Goal: Task Accomplishment & Management: Complete application form

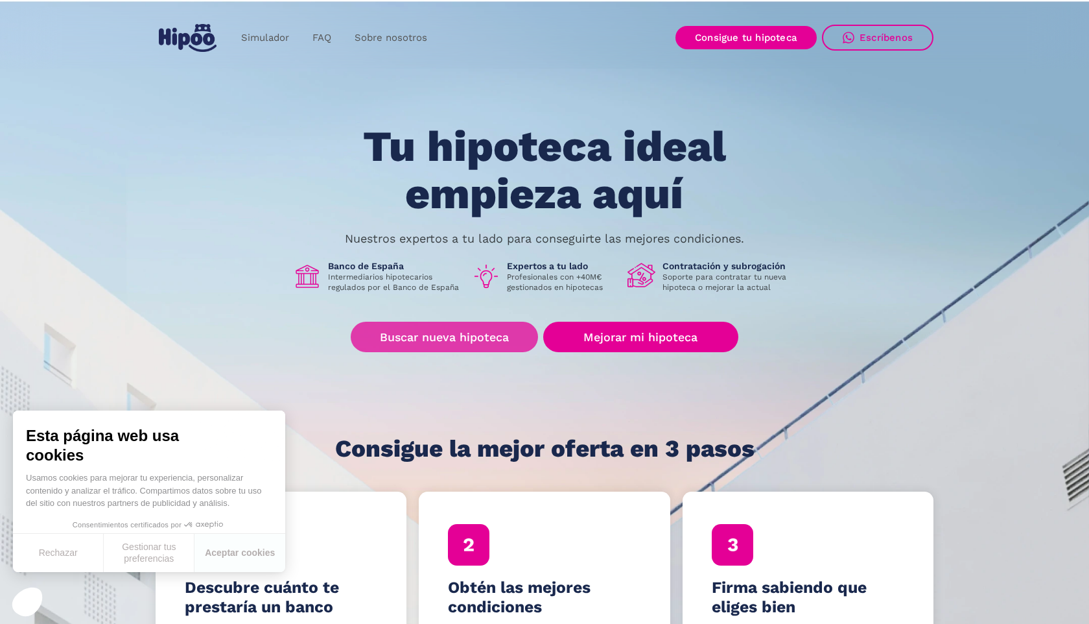
click at [513, 331] on link "Buscar nueva hipoteca" at bounding box center [444, 337] width 187 height 30
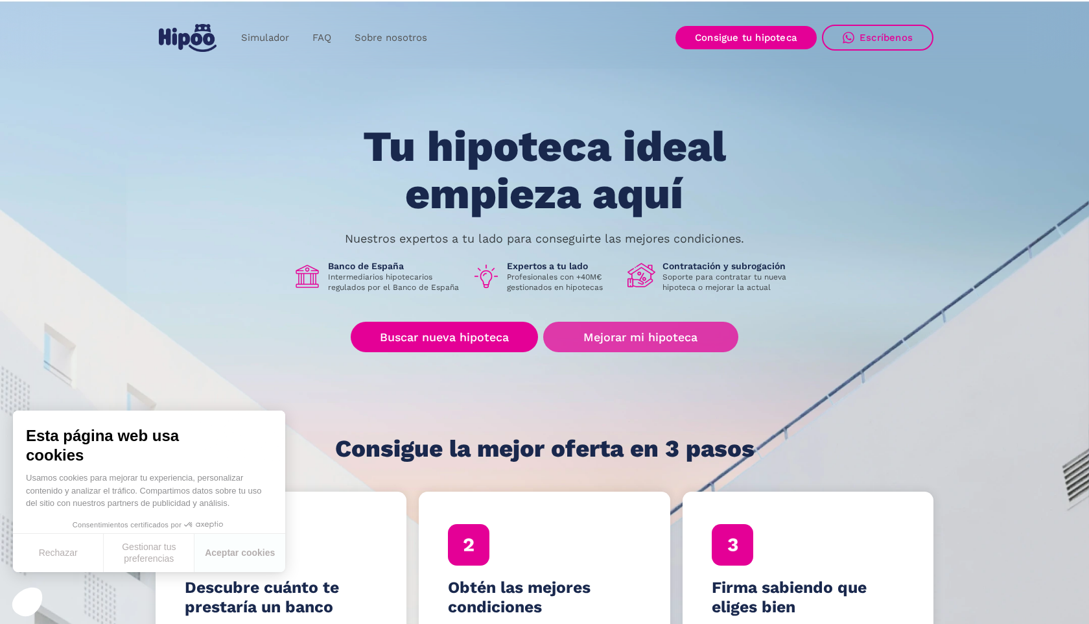
click at [645, 338] on link "Mejorar mi hipoteca" at bounding box center [640, 337] width 195 height 30
